Goal: Information Seeking & Learning: Learn about a topic

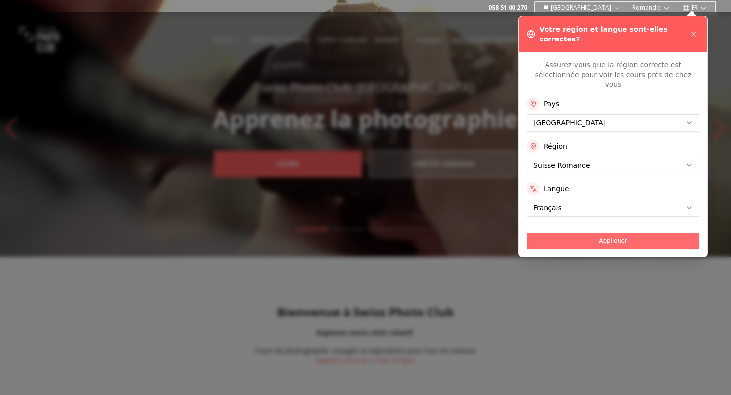
click at [619, 233] on button "Appliquer" at bounding box center [613, 241] width 173 height 16
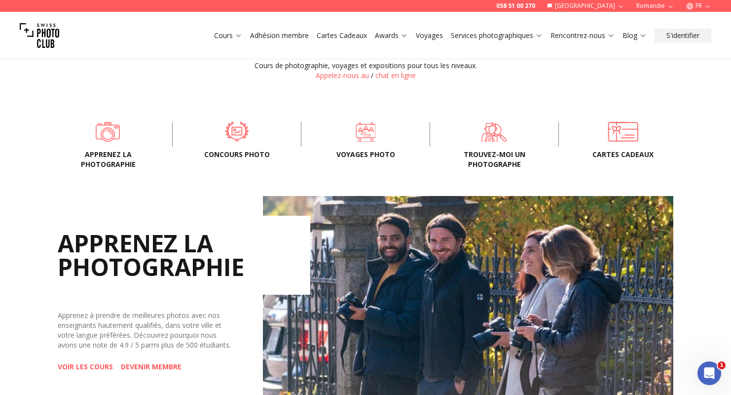
scroll to position [296, 0]
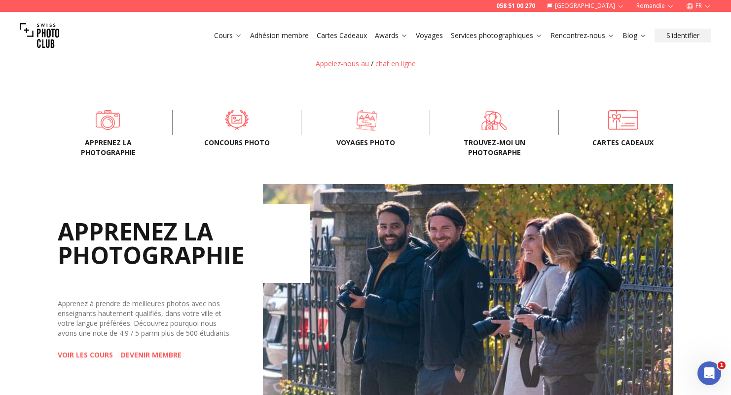
click at [362, 118] on span at bounding box center [367, 120] width 98 height 30
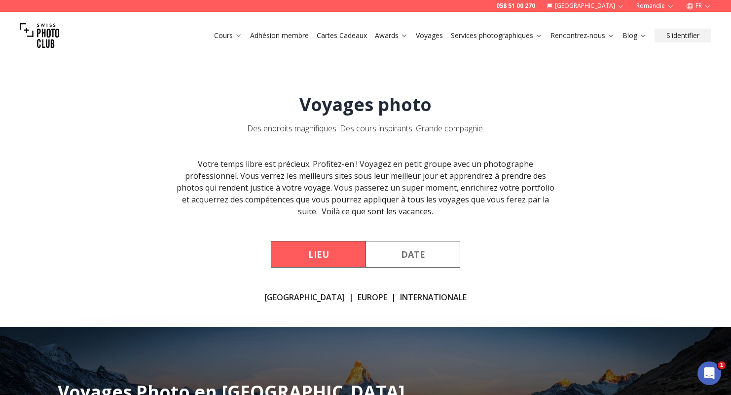
click at [415, 249] on button "Date" at bounding box center [412, 254] width 95 height 27
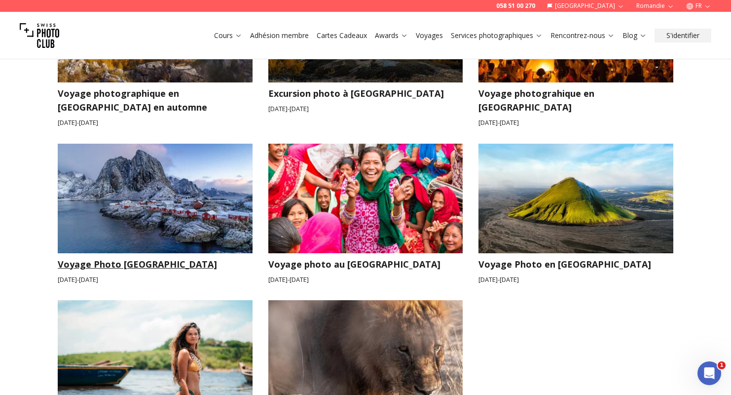
scroll to position [651, 0]
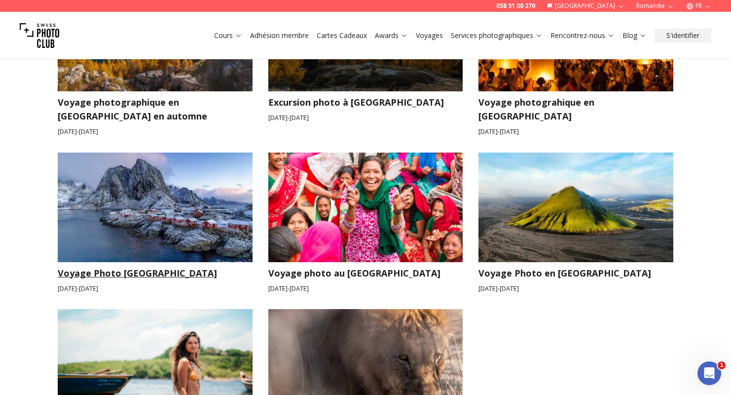
click at [113, 266] on h3 "Voyage Photo [GEOGRAPHIC_DATA]" at bounding box center [155, 273] width 195 height 14
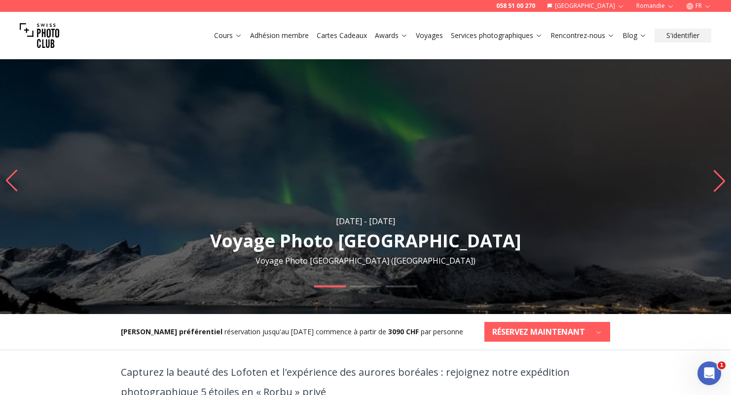
click at [723, 182] on icon "Next slide" at bounding box center [719, 181] width 11 height 22
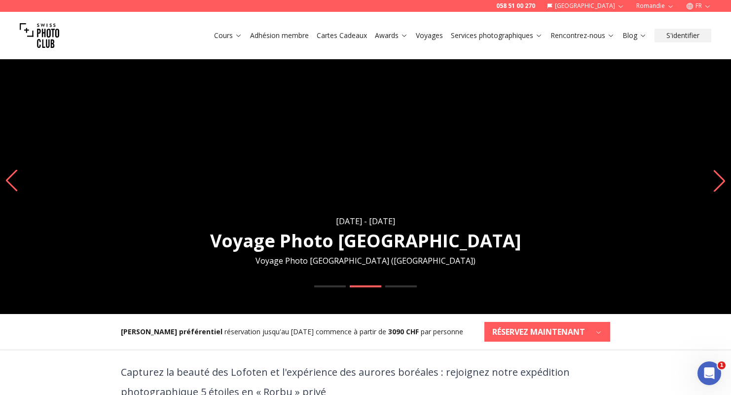
click at [722, 182] on icon "Next slide" at bounding box center [719, 181] width 11 height 22
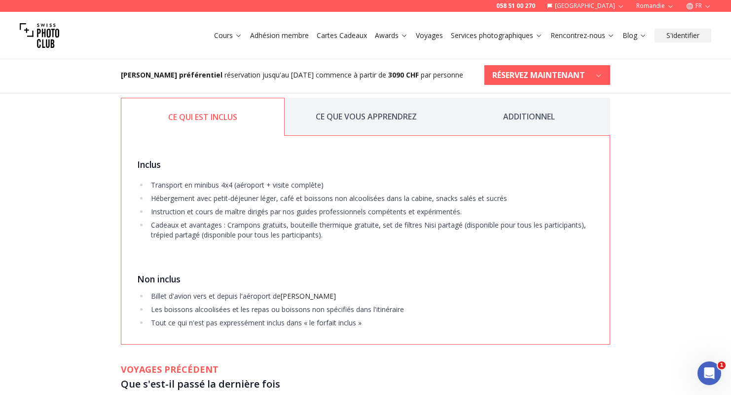
scroll to position [1491, 0]
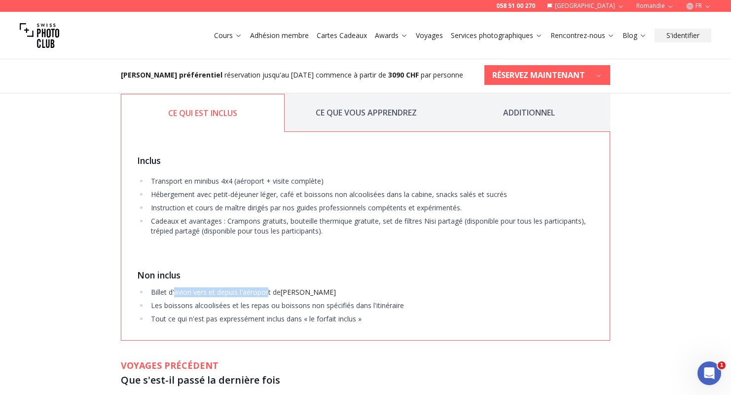
drag, startPoint x: 178, startPoint y: 288, endPoint x: 269, endPoint y: 290, distance: 91.2
click at [269, 290] on li "Billet d'avion vers et depuis l'[GEOGRAPHIC_DATA][PERSON_NAME]" at bounding box center [370, 292] width 445 height 10
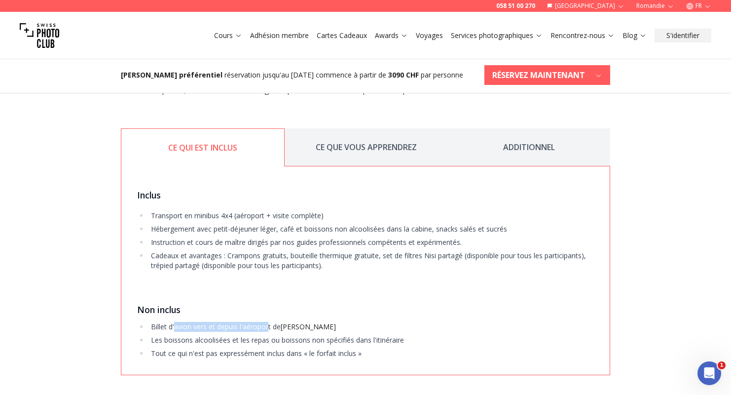
scroll to position [1456, 0]
click at [358, 145] on button "CE QUE VOUS APPRENDREZ" at bounding box center [366, 148] width 163 height 38
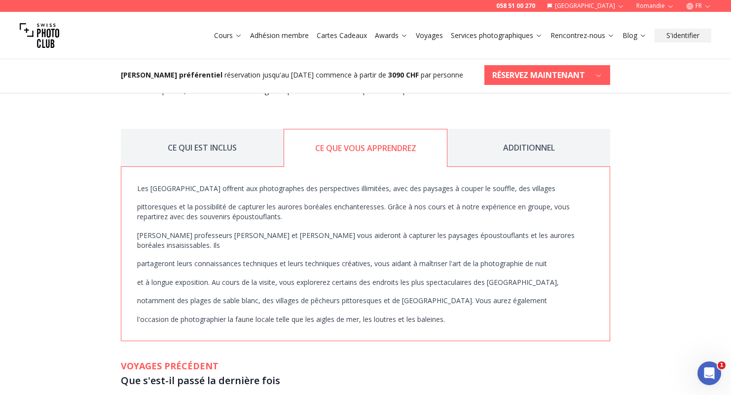
click at [521, 148] on button "ADDITIONNEL" at bounding box center [528, 148] width 163 height 38
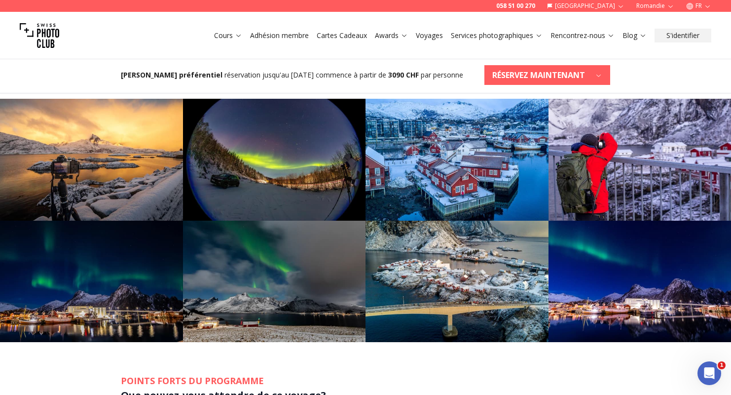
scroll to position [299, 0]
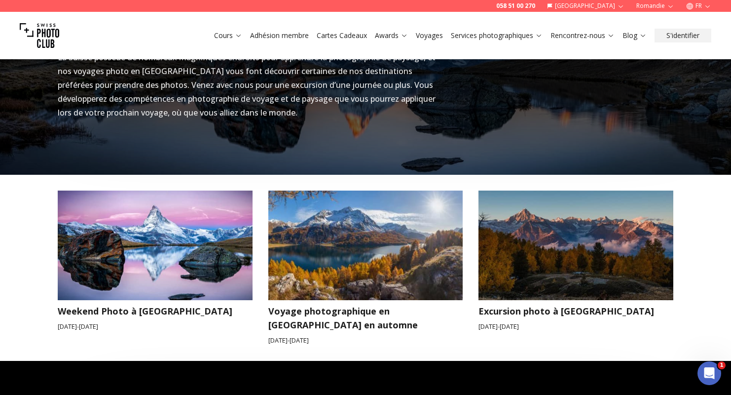
scroll to position [177, 0]
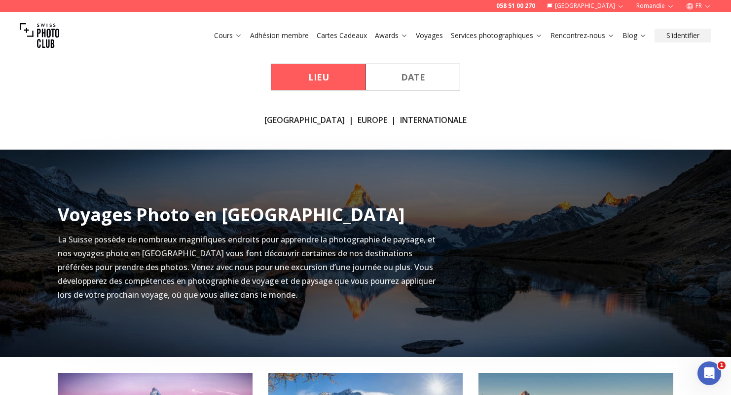
click at [400, 68] on button "Date" at bounding box center [412, 77] width 95 height 27
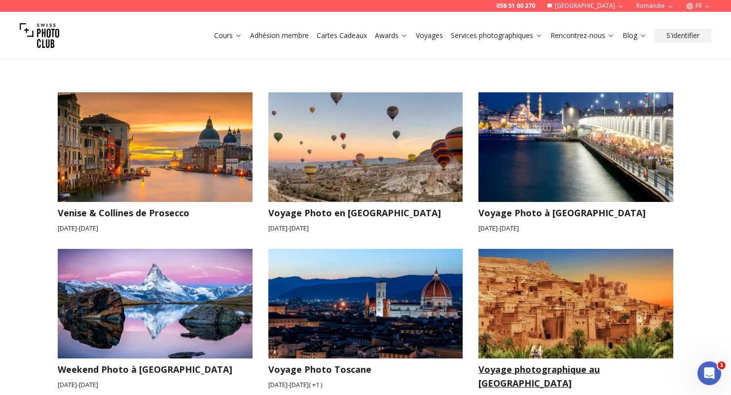
scroll to position [0, 0]
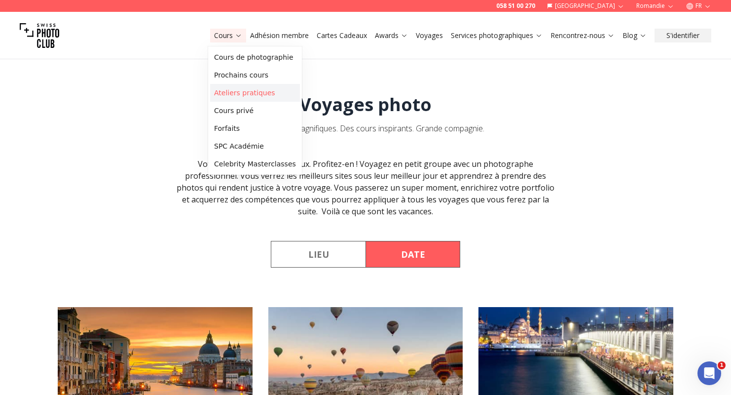
click at [234, 92] on link "Ateliers pratiques" at bounding box center [255, 93] width 90 height 18
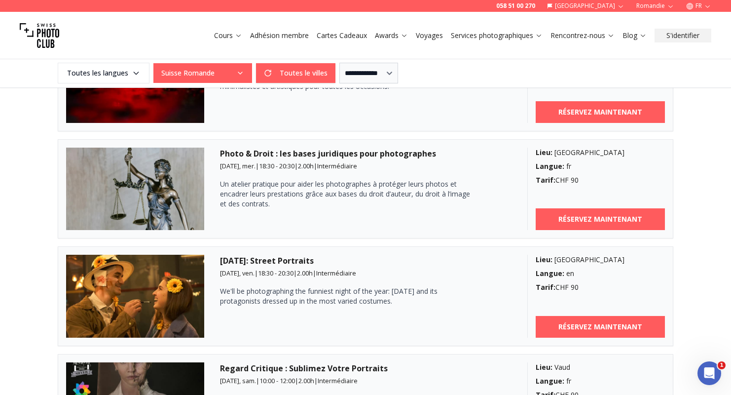
scroll to position [1028, 0]
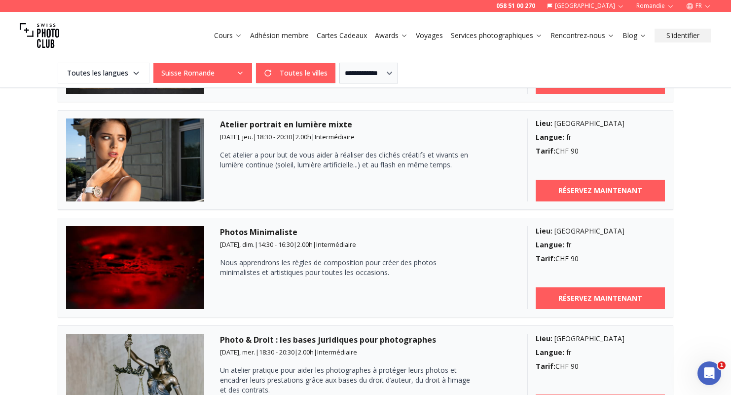
click at [236, 232] on h3 "Photos Minimaliste" at bounding box center [365, 232] width 291 height 12
click at [265, 233] on h3 "Photos Minimaliste" at bounding box center [365, 232] width 291 height 12
click at [290, 251] on div "Photos Minimaliste [DATE], dim. | 14:30 - 16:30 | 2.00 h | Intermédiaire Nous a…" at bounding box center [365, 267] width 291 height 83
click at [284, 269] on p "Nous apprendrons les règles de composition pour créer des photos minimalistes e…" at bounding box center [348, 267] width 256 height 20
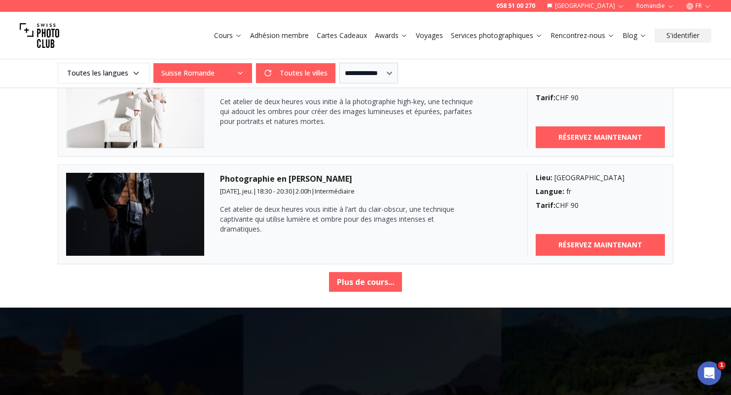
scroll to position [1738, 0]
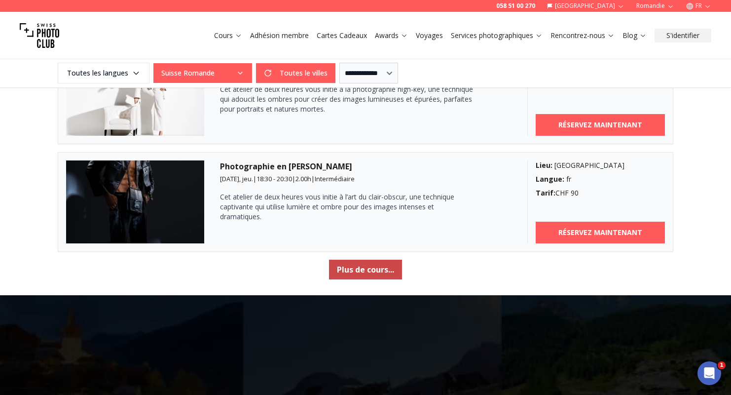
click at [348, 268] on button "Plus de cours..." at bounding box center [365, 269] width 73 height 20
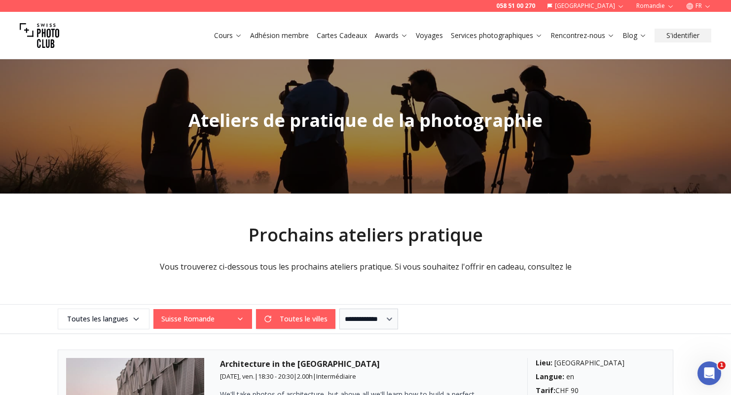
scroll to position [187, 0]
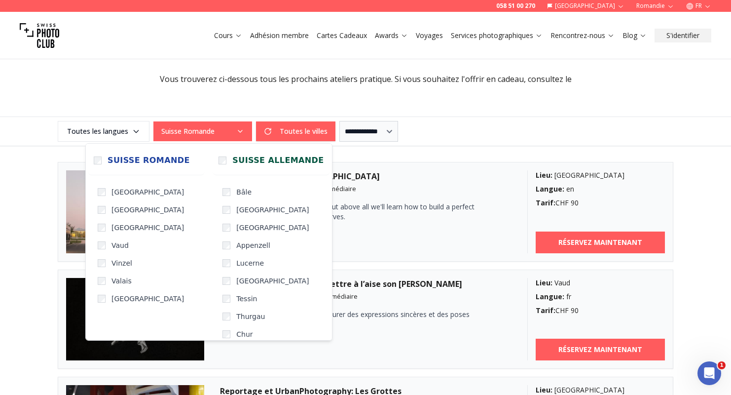
click at [187, 132] on button "Suisse Romande" at bounding box center [202, 131] width 99 height 20
click at [388, 246] on div "Architecture in the [GEOGRAPHIC_DATA] [DATE], ven. | 18:30 - 20:30 | 2.00 h | I…" at bounding box center [365, 211] width 291 height 83
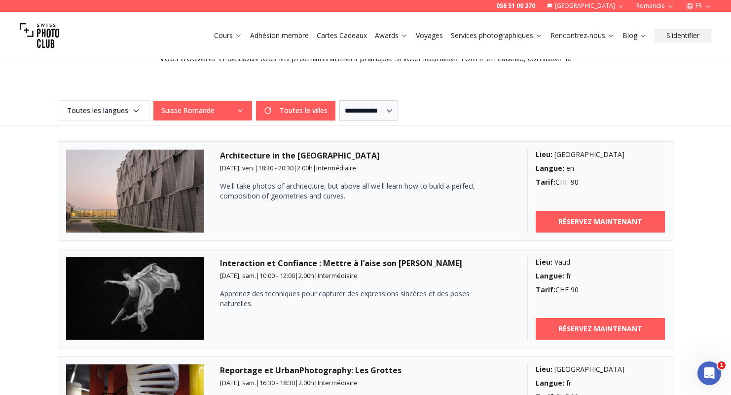
scroll to position [211, 0]
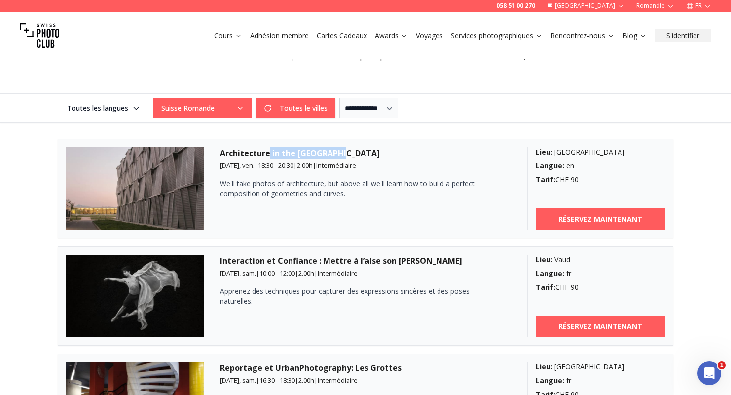
drag, startPoint x: 328, startPoint y: 154, endPoint x: 339, endPoint y: 154, distance: 10.4
click at [339, 154] on h3 "Architecture in the [GEOGRAPHIC_DATA]" at bounding box center [365, 153] width 291 height 12
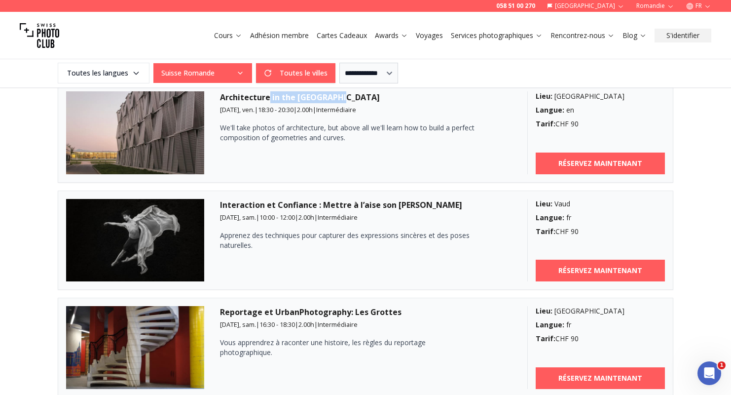
scroll to position [258, 0]
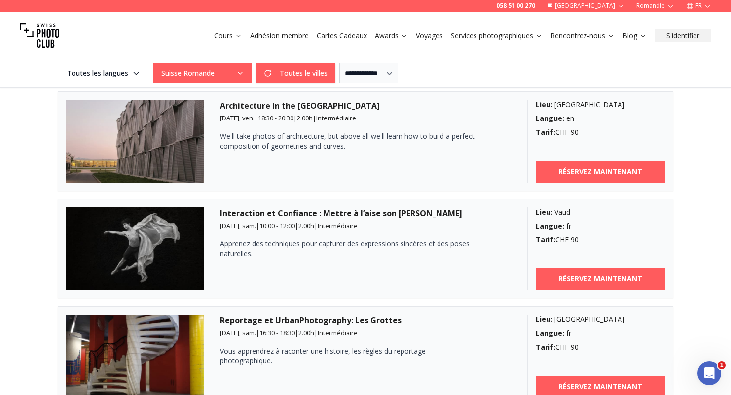
click at [336, 226] on span "Intermédiaire" at bounding box center [338, 225] width 40 height 9
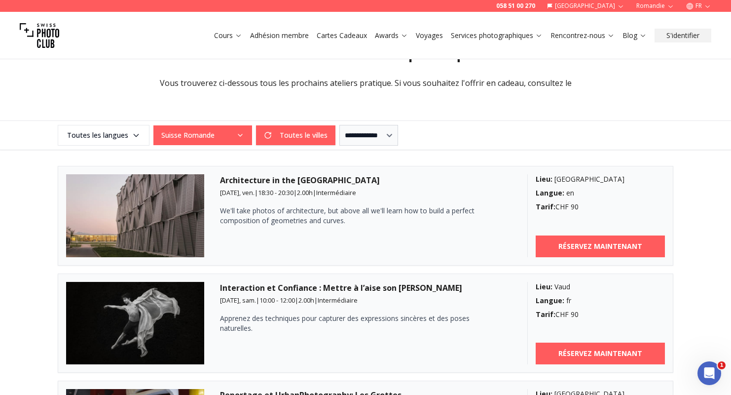
scroll to position [176, 0]
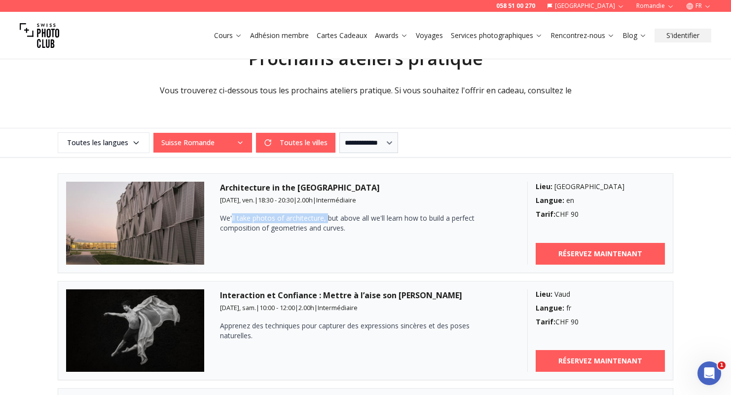
drag, startPoint x: 252, startPoint y: 216, endPoint x: 329, endPoint y: 216, distance: 76.4
click at [329, 216] on p "We'll take photos of architecture, but above all we'll learn how to build a per…" at bounding box center [348, 223] width 256 height 20
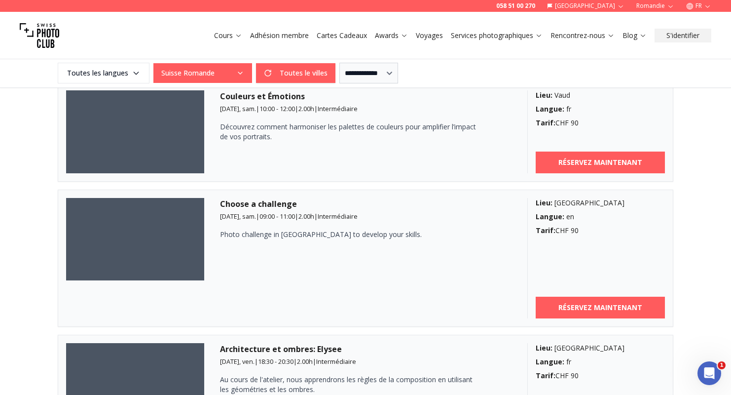
scroll to position [591, 0]
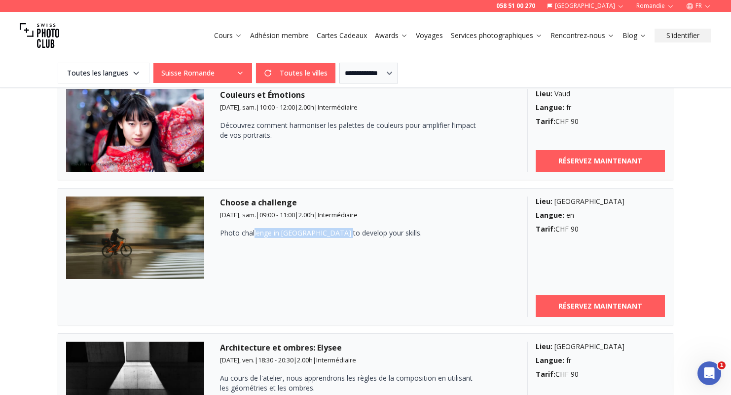
drag, startPoint x: 253, startPoint y: 233, endPoint x: 343, endPoint y: 234, distance: 89.8
click at [343, 234] on p "Photo challenge in [GEOGRAPHIC_DATA] to develop your skills." at bounding box center [348, 233] width 256 height 10
click at [363, 234] on p "Photo challenge in [GEOGRAPHIC_DATA] to develop your skills." at bounding box center [348, 233] width 256 height 10
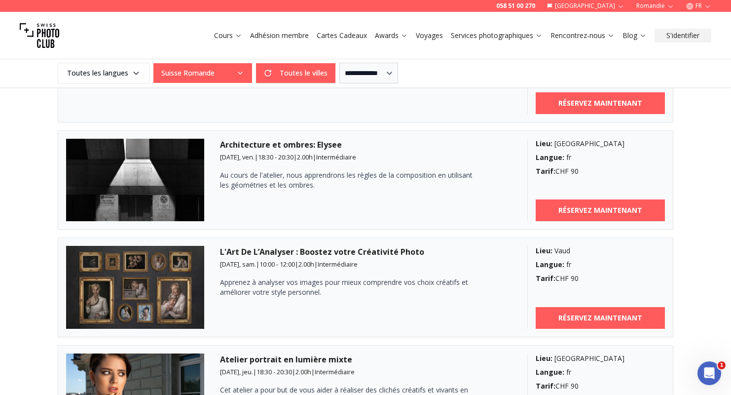
scroll to position [794, 0]
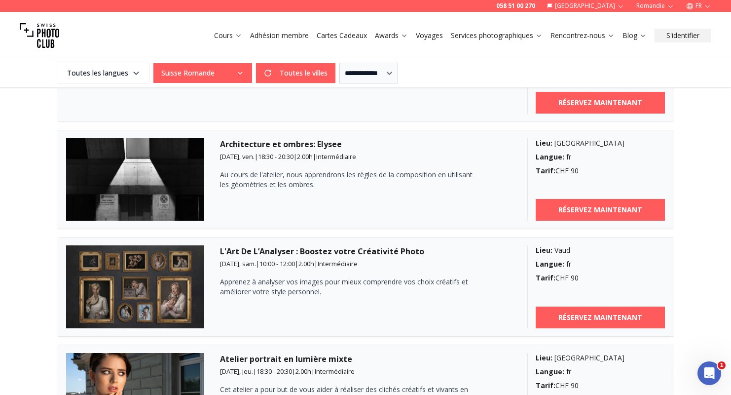
drag, startPoint x: 221, startPoint y: 157, endPoint x: 306, endPoint y: 158, distance: 84.8
click at [306, 158] on small "[DATE], ven. | 18:30 - 20:30 | 2.00 h | Intermédiaire" at bounding box center [288, 156] width 136 height 9
drag, startPoint x: 221, startPoint y: 156, endPoint x: 316, endPoint y: 156, distance: 94.2
click at [316, 156] on small "[DATE], ven. | 18:30 - 20:30 | 2.00 h | Intermédiaire" at bounding box center [288, 156] width 136 height 9
click at [313, 156] on span "2.00 h" at bounding box center [305, 156] width 16 height 9
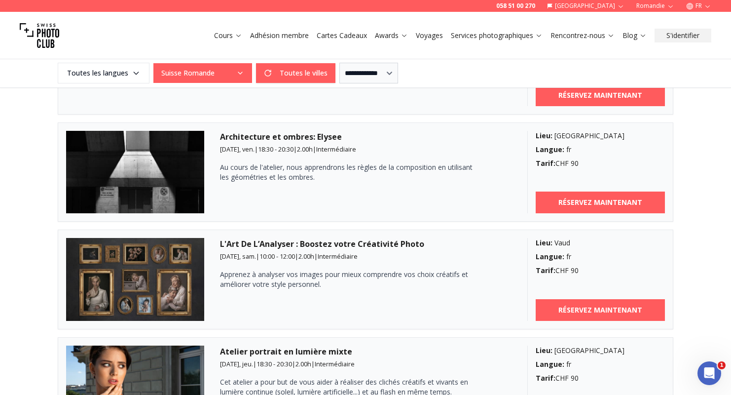
scroll to position [803, 0]
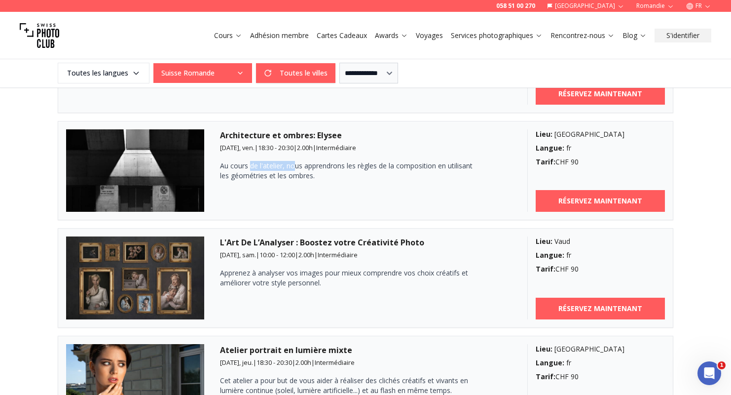
drag, startPoint x: 249, startPoint y: 163, endPoint x: 293, endPoint y: 163, distance: 44.4
click at [293, 163] on p "Au cours de l'atelier, nous apprendrons les règles de la composition en utilisa…" at bounding box center [348, 171] width 256 height 20
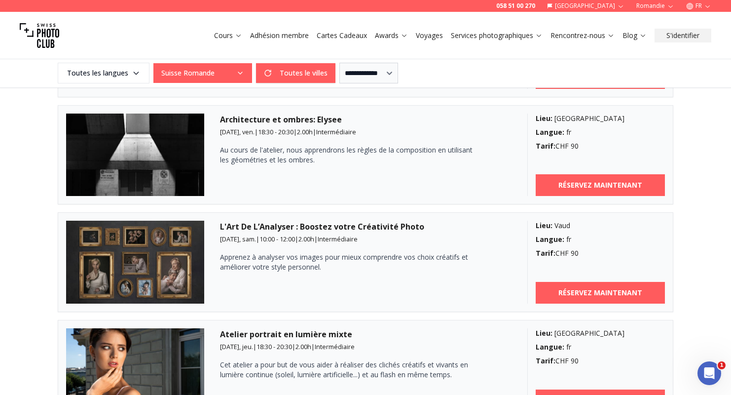
click at [290, 175] on div "Architecture et ombres: Elysee [DATE], ven. | 18:30 - 20:30 | 2.00 h | Interméd…" at bounding box center [365, 154] width 291 height 83
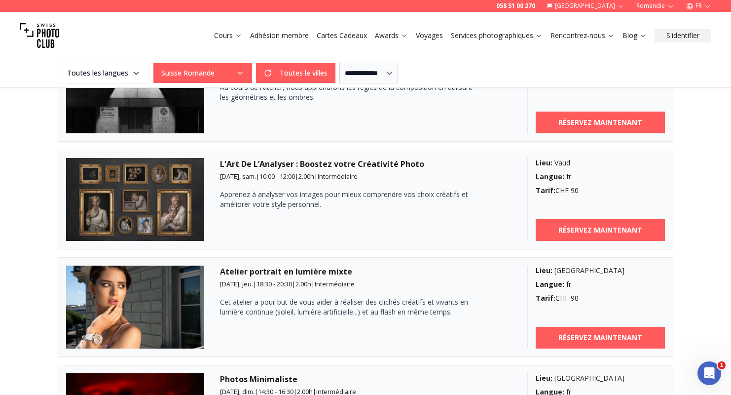
scroll to position [882, 0]
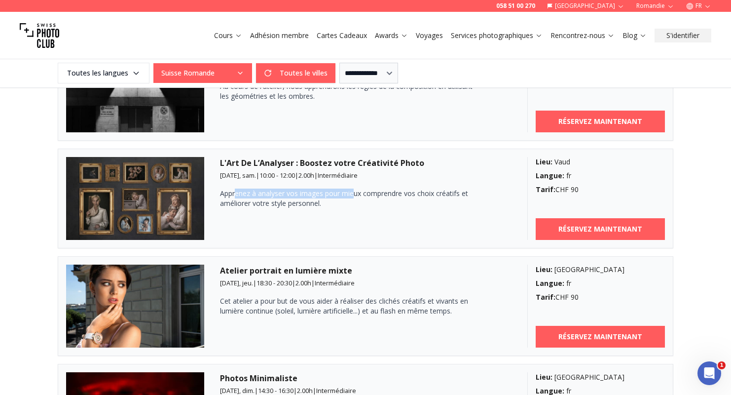
drag, startPoint x: 235, startPoint y: 191, endPoint x: 354, endPoint y: 191, distance: 118.4
click at [354, 191] on p "Apprenez à analyser vos images pour mieux comprendre vos choix créatifs et amél…" at bounding box center [348, 198] width 256 height 20
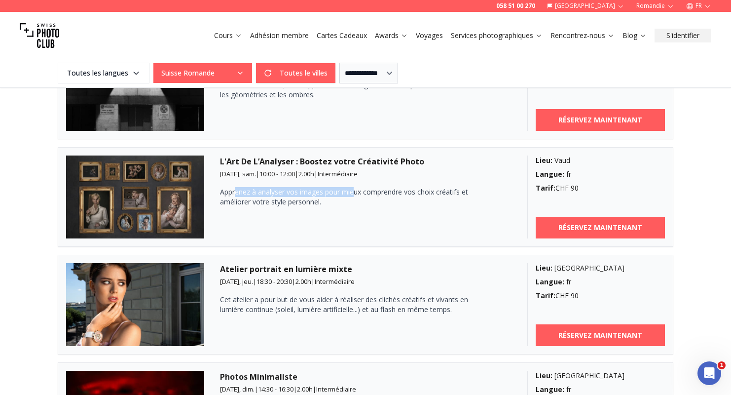
scroll to position [884, 0]
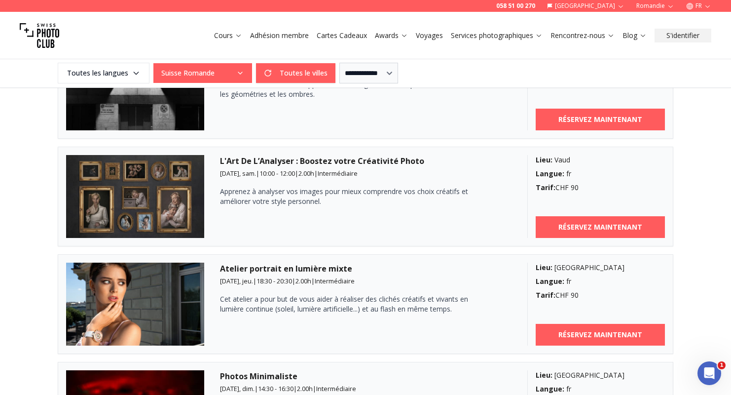
click at [406, 188] on p "Apprenez à analyser vos images pour mieux comprendre vos choix créatifs et amél…" at bounding box center [348, 196] width 256 height 20
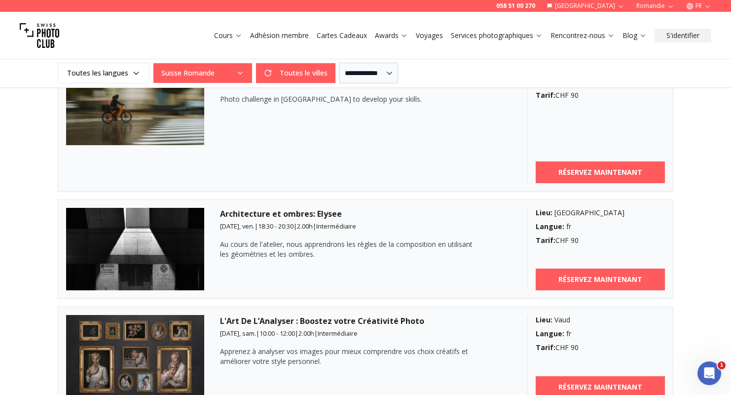
scroll to position [707, 0]
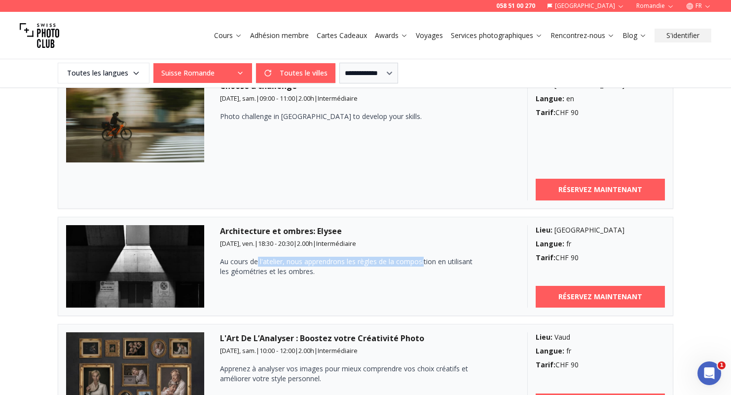
drag, startPoint x: 257, startPoint y: 259, endPoint x: 437, endPoint y: 266, distance: 180.1
click at [429, 262] on p "Au cours de l'atelier, nous apprendrons les règles de la composition en utilisa…" at bounding box center [348, 266] width 256 height 20
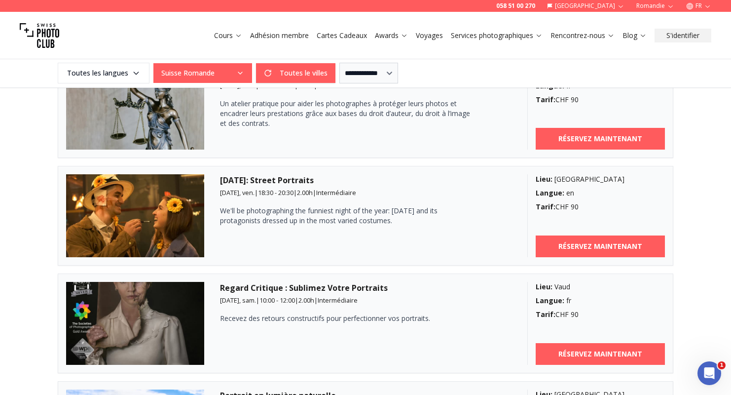
scroll to position [1304, 0]
